Goal: Task Accomplishment & Management: Use online tool/utility

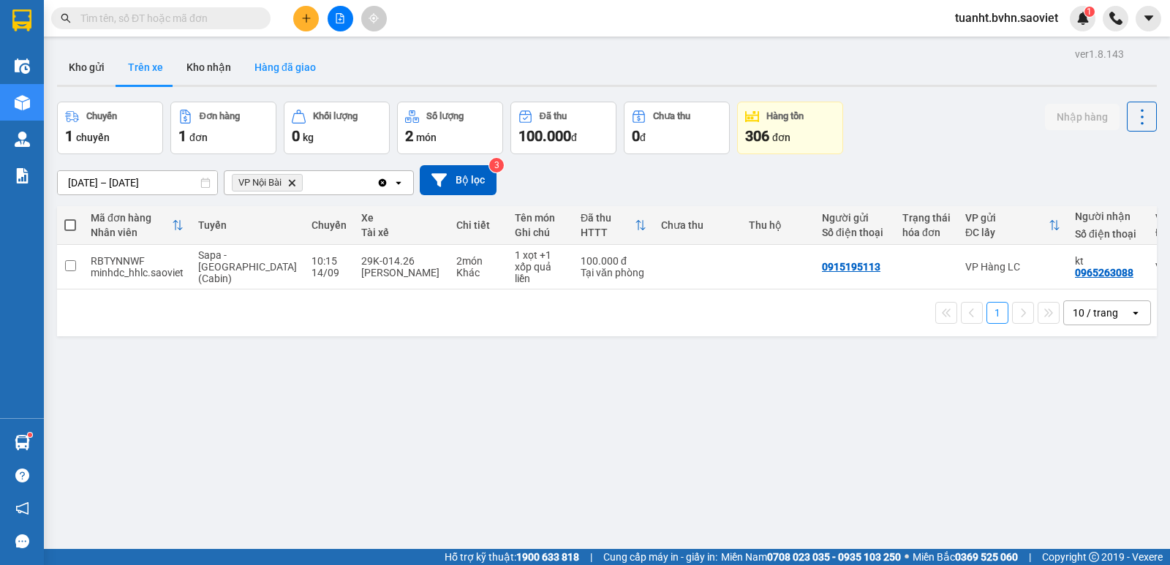
click at [305, 73] on button "Hàng đã giao" at bounding box center [285, 67] width 85 height 35
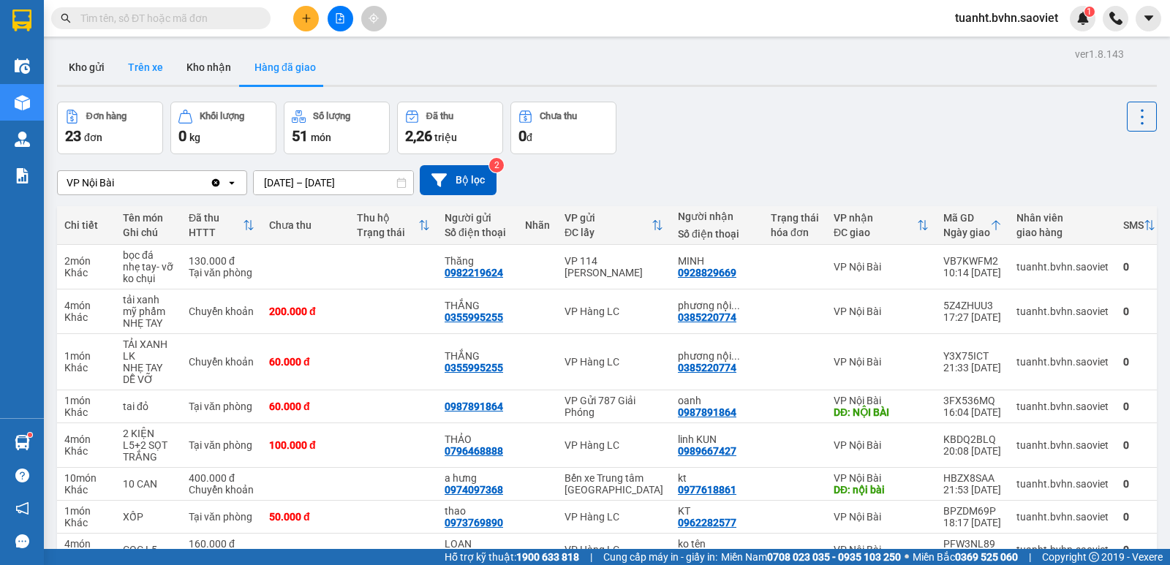
click at [148, 65] on button "Trên xe" at bounding box center [145, 67] width 59 height 35
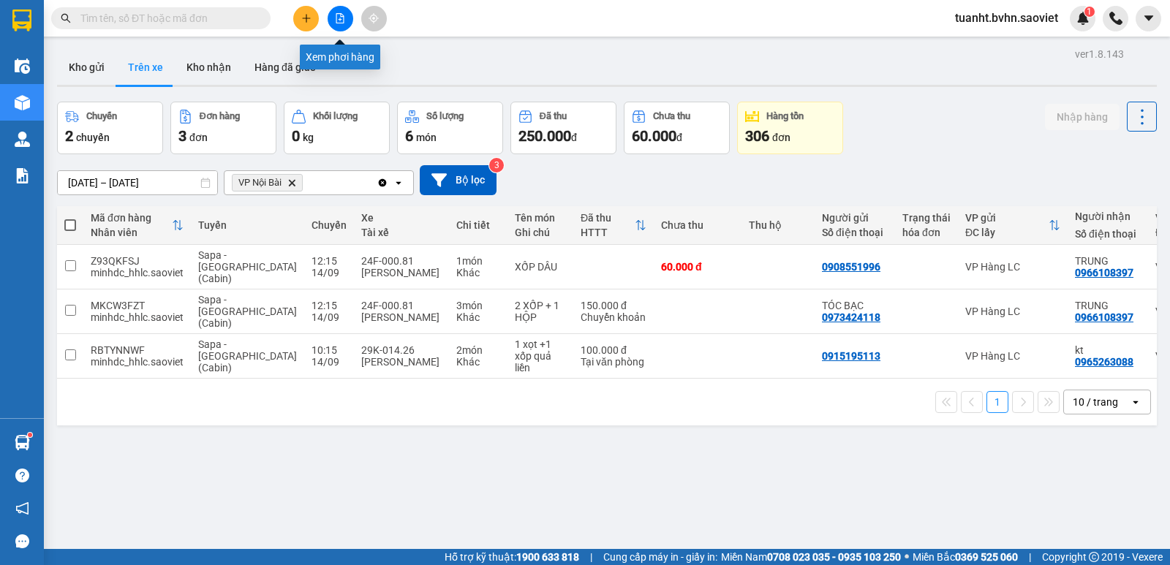
click at [339, 20] on icon "file-add" at bounding box center [340, 18] width 8 height 10
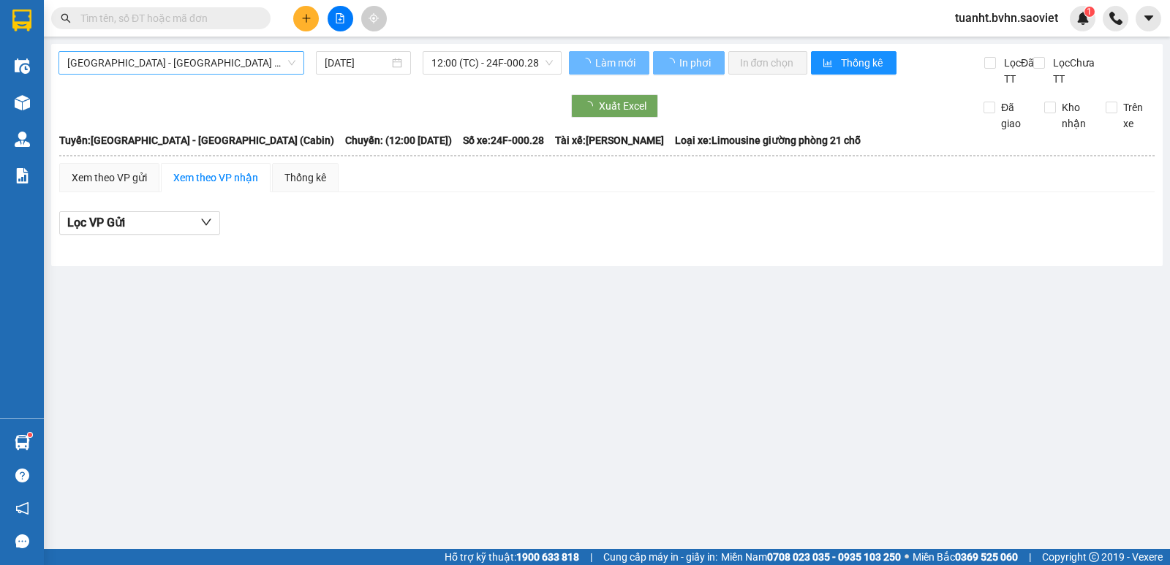
click at [272, 64] on span "[GEOGRAPHIC_DATA] - [GEOGRAPHIC_DATA] (Cabin)" at bounding box center [181, 63] width 228 height 22
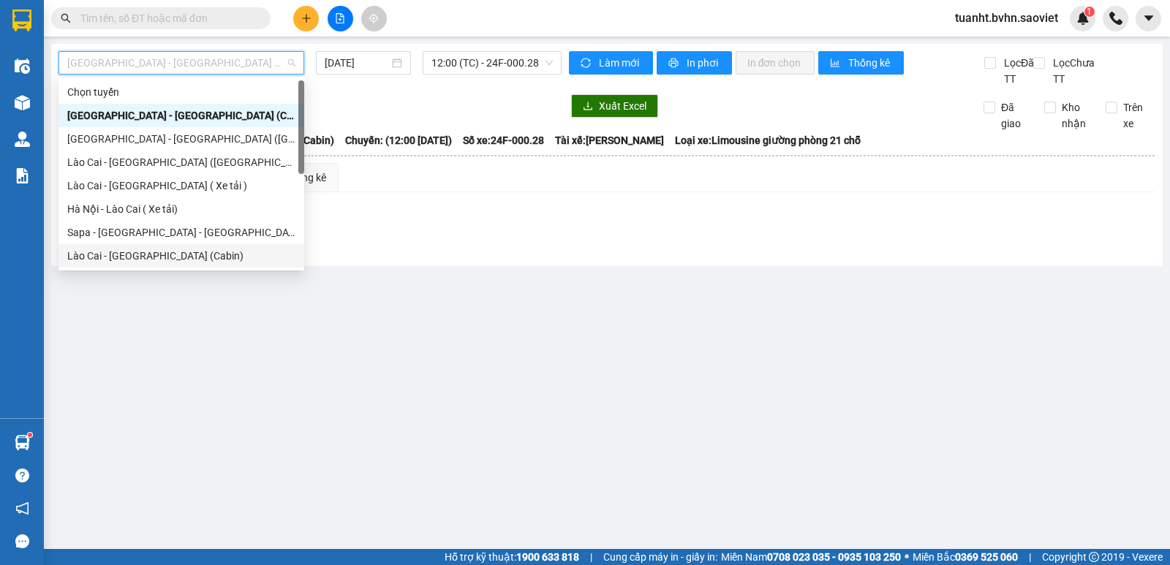
scroll to position [117, 0]
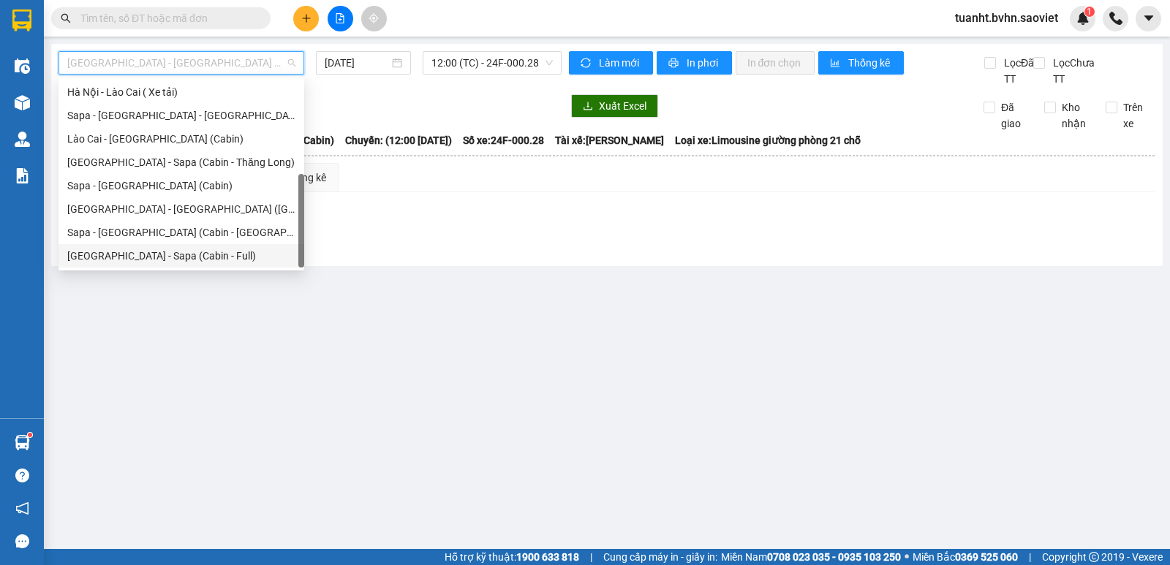
click at [175, 254] on div "[GEOGRAPHIC_DATA] - Sapa (Cabin - Full)" at bounding box center [181, 256] width 228 height 16
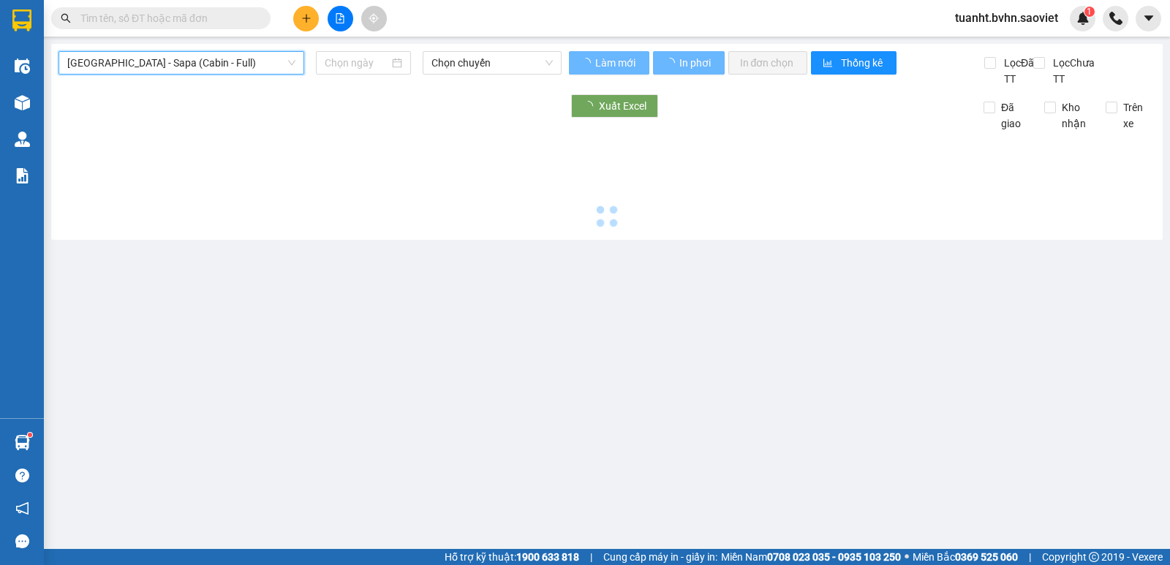
type input "[DATE]"
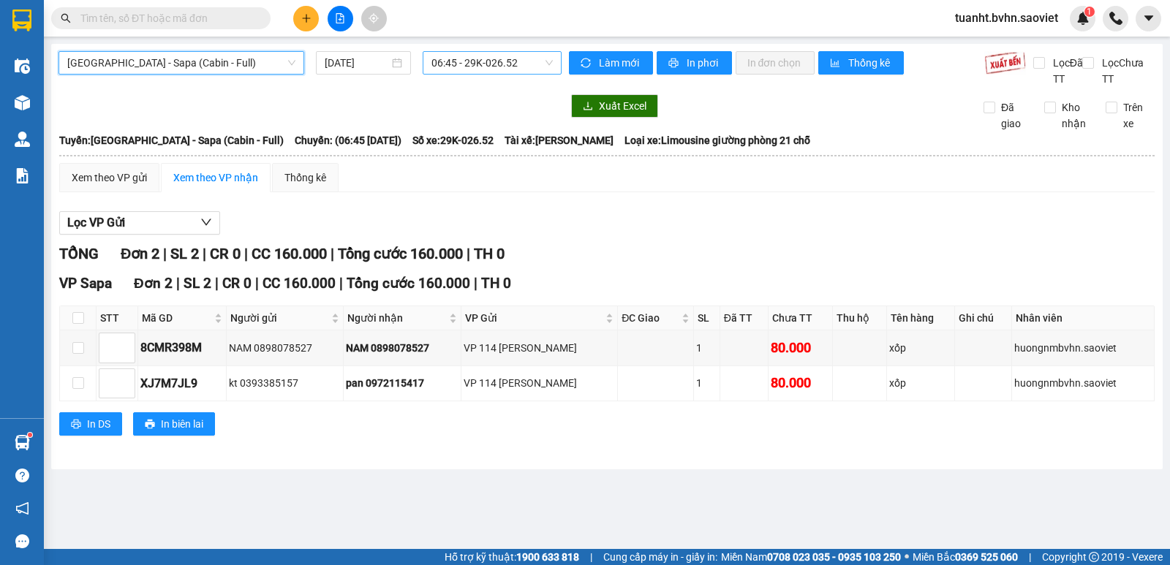
click at [478, 68] on span "06:45 - 29K-026.52" at bounding box center [491, 63] width 121 height 22
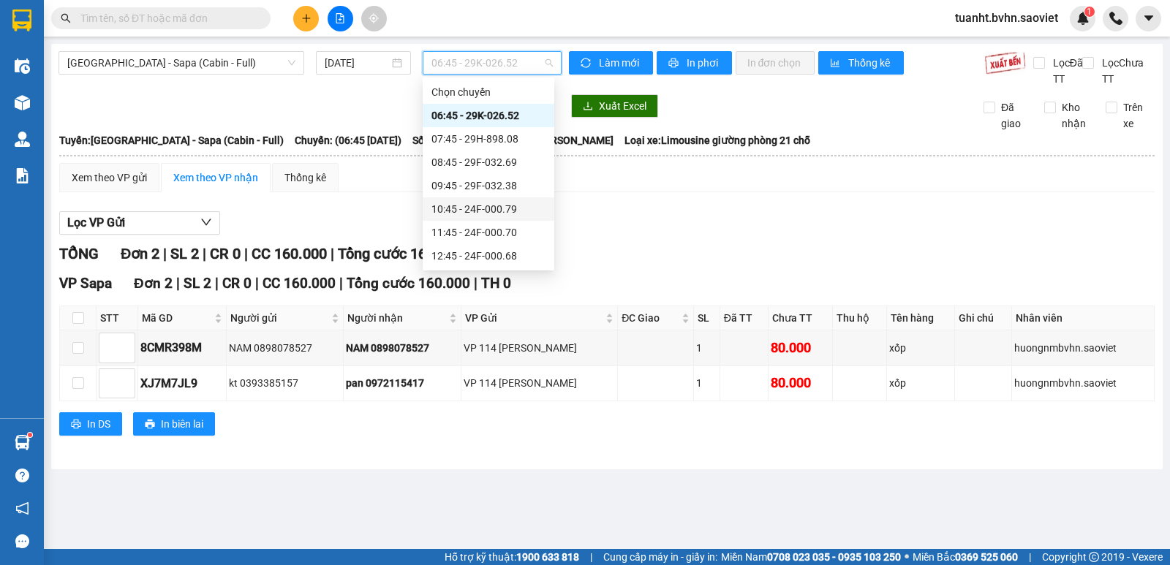
click at [517, 203] on div "10:45 - 24F-000.79" at bounding box center [488, 209] width 114 height 16
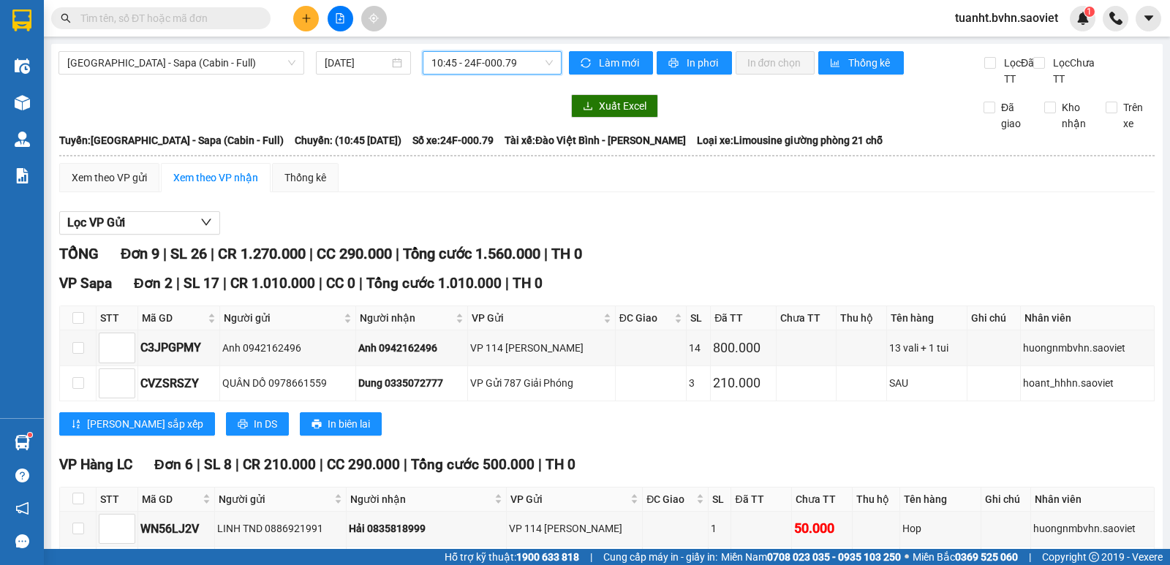
click at [524, 67] on span "10:45 - 24F-000.79" at bounding box center [491, 63] width 121 height 22
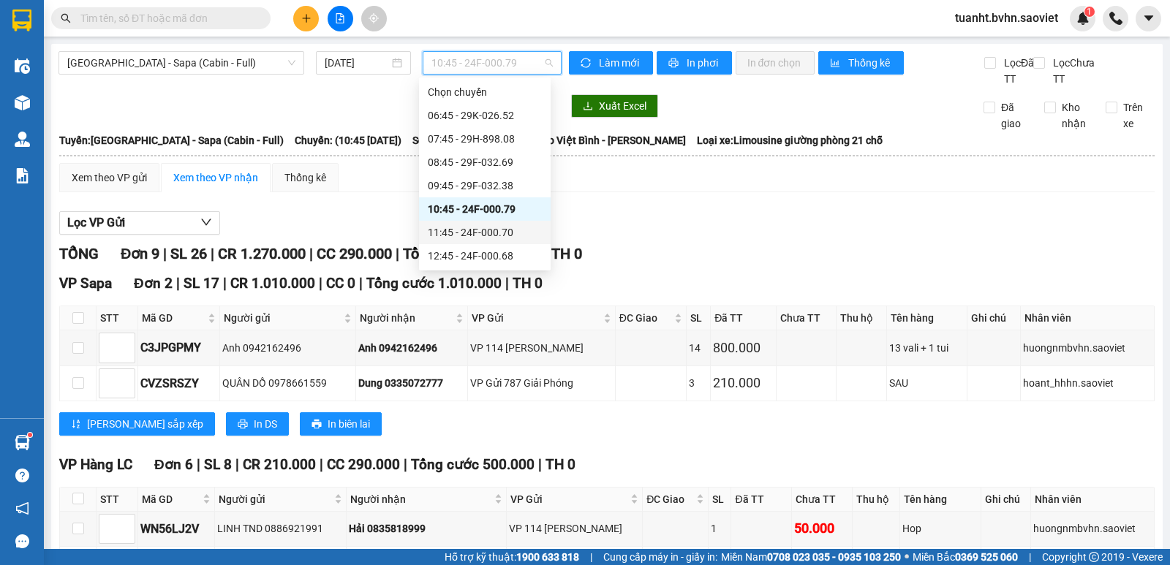
click at [505, 233] on div "11:45 - 24F-000.70" at bounding box center [485, 233] width 114 height 16
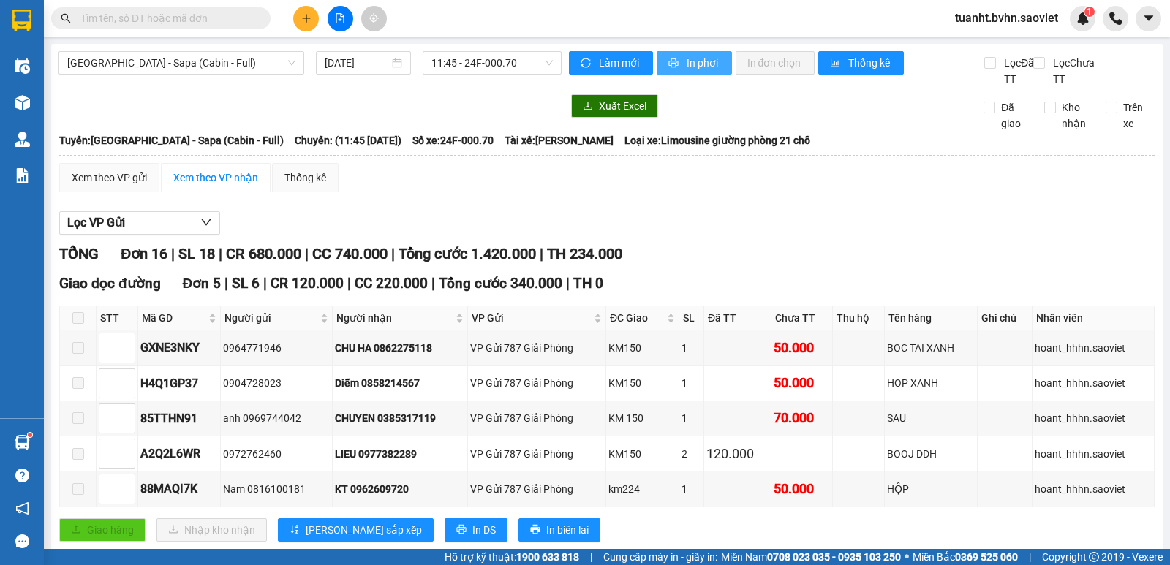
click at [702, 57] on span "In phơi" at bounding box center [704, 63] width 34 height 16
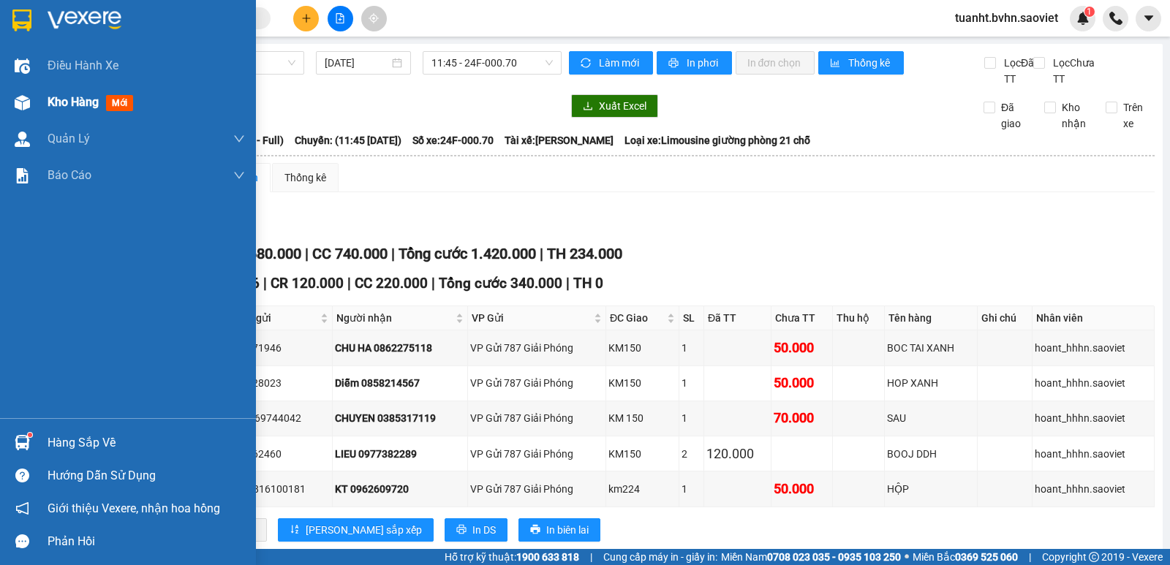
click at [26, 100] on img at bounding box center [22, 102] width 15 height 15
